Goal: Go to known website: Access a specific website the user already knows

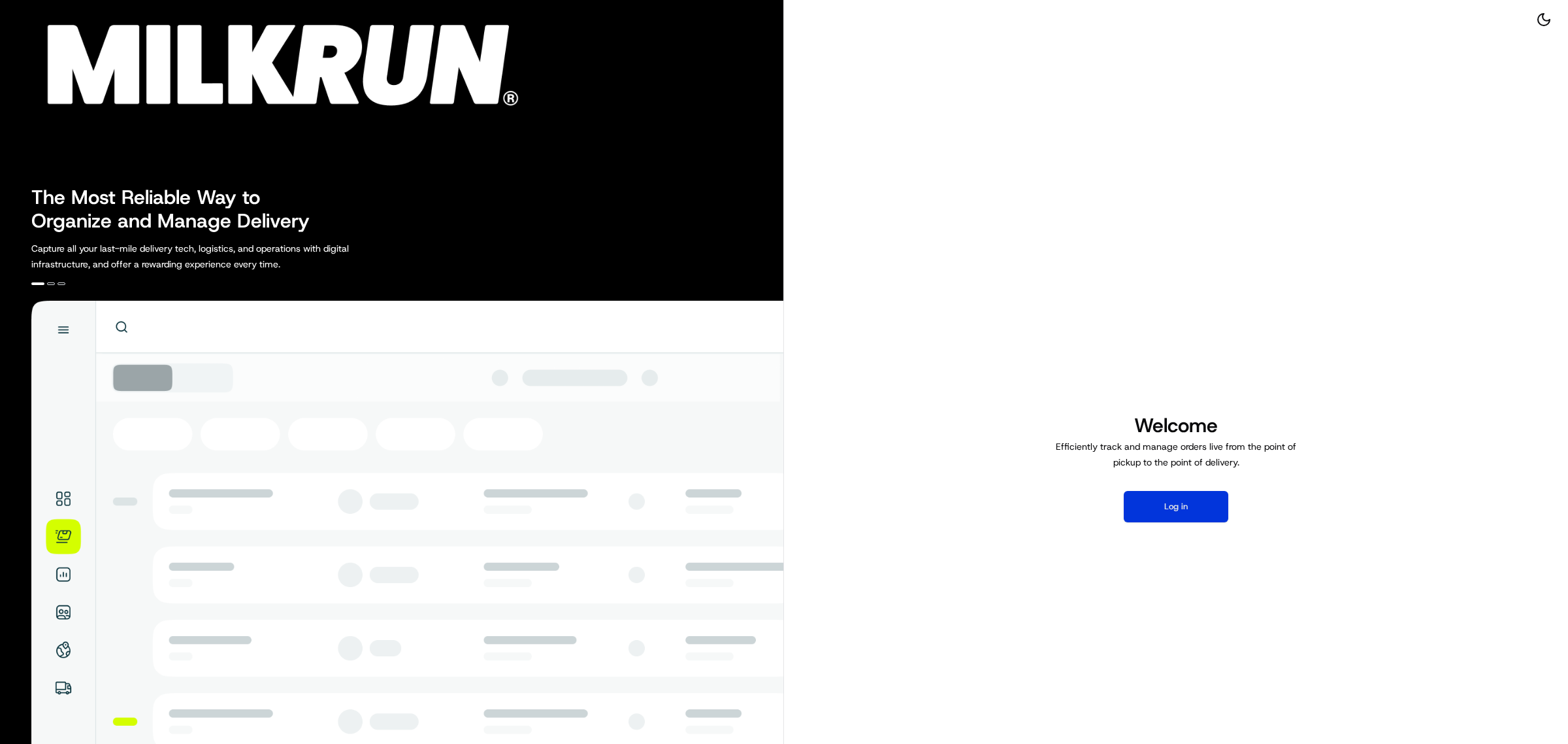
click at [1206, 505] on button "Log in" at bounding box center [1175, 506] width 104 height 31
